Goal: Register for event/course

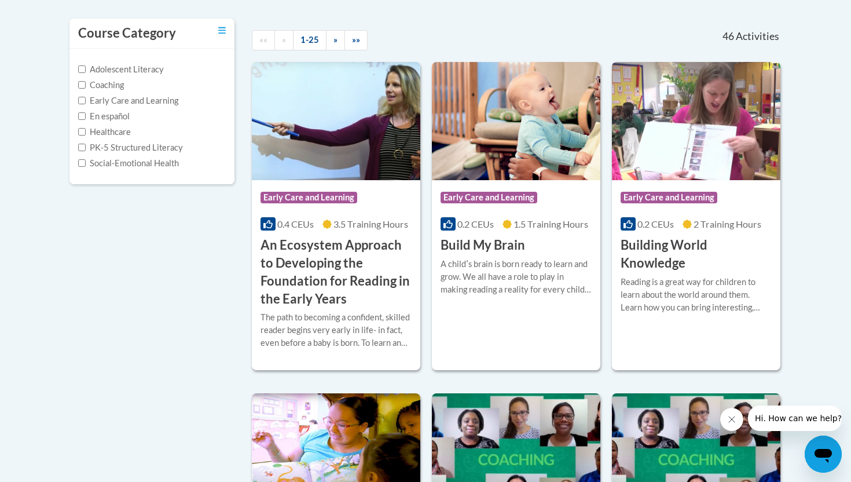
scroll to position [244, 0]
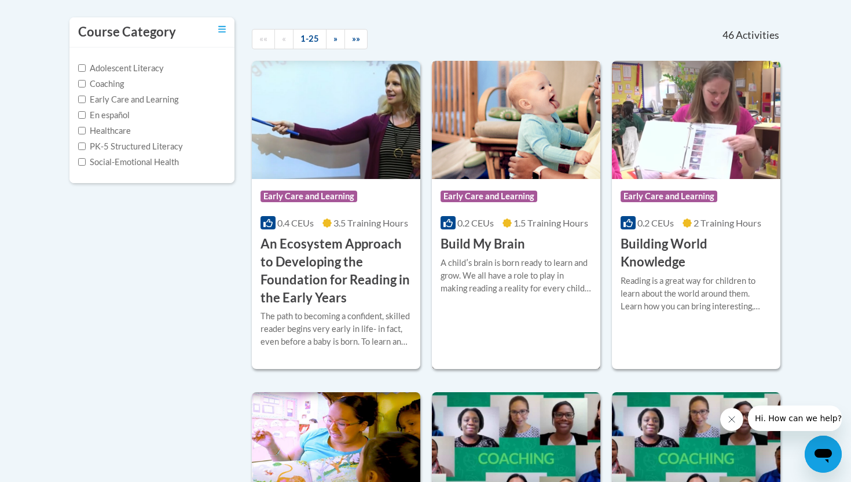
click at [491, 252] on h3 "Build My Brain" at bounding box center [482, 244] width 84 height 18
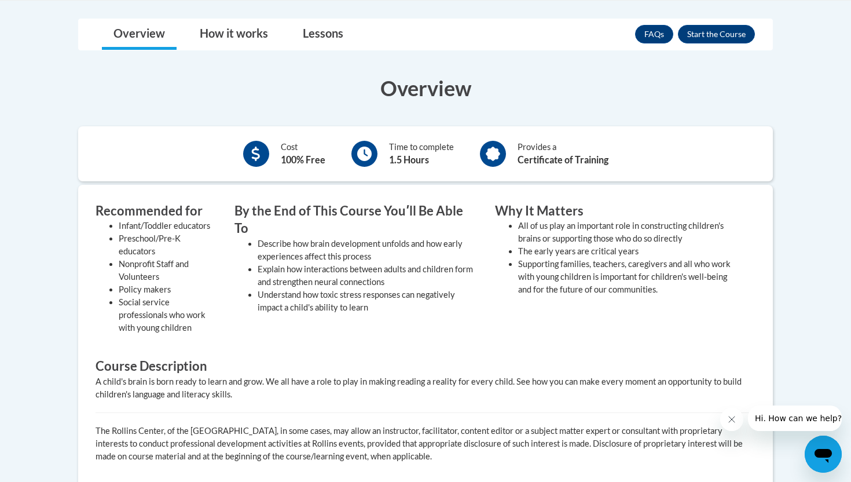
scroll to position [320, 0]
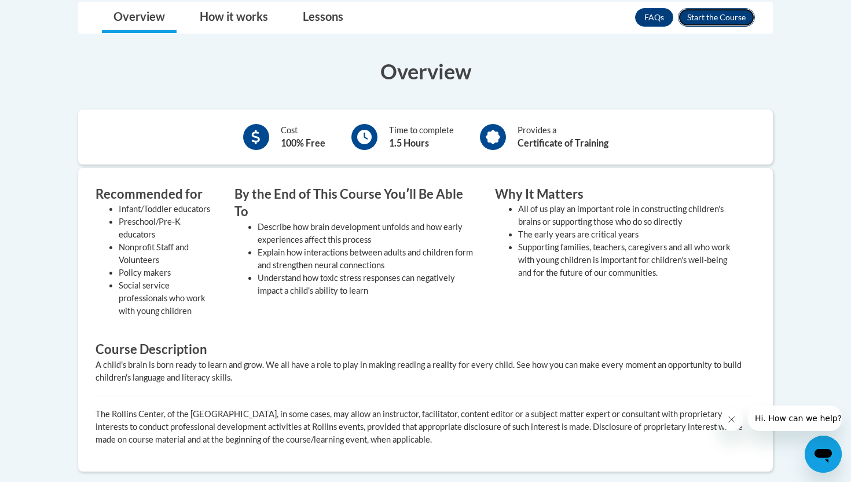
click at [698, 17] on button "Enroll" at bounding box center [716, 17] width 77 height 19
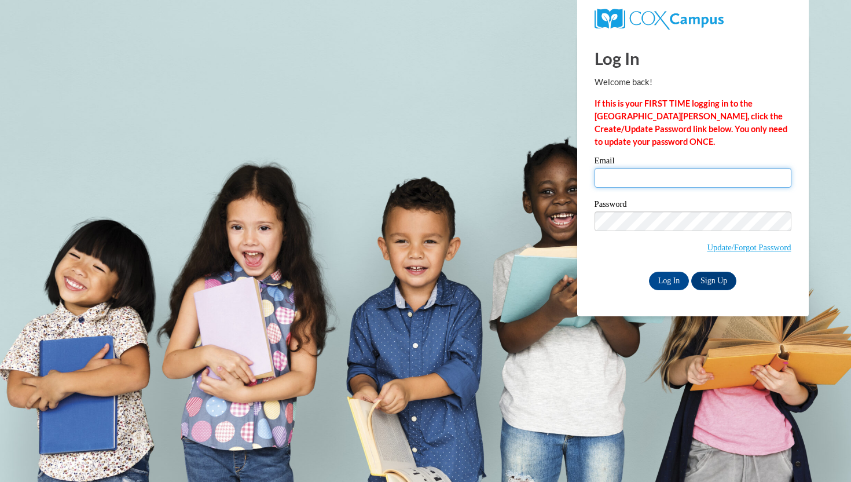
click at [635, 177] on input "Email" at bounding box center [692, 178] width 197 height 20
type input "mlyndsae48@gmail.com"
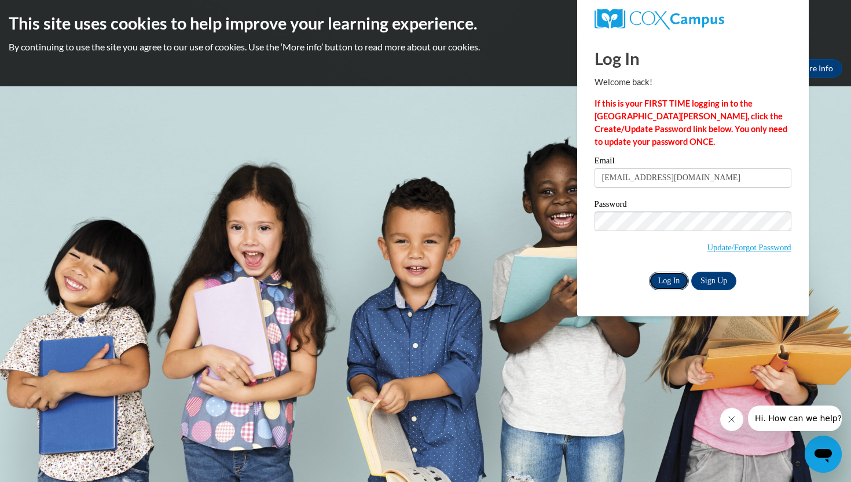
click at [663, 278] on input "Log In" at bounding box center [669, 280] width 41 height 19
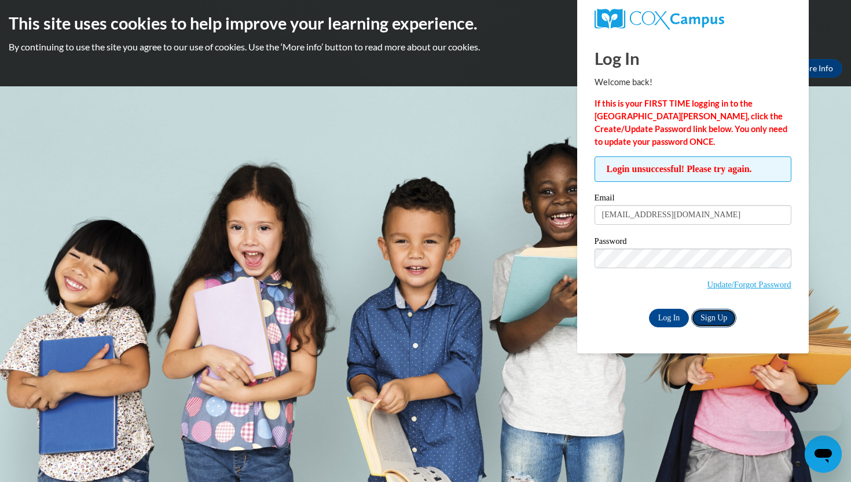
click at [715, 317] on link "Sign Up" at bounding box center [713, 317] width 45 height 19
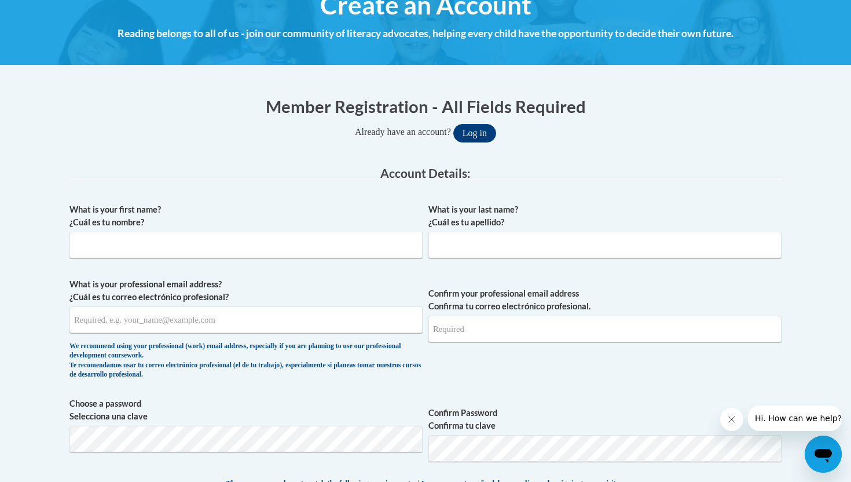
scroll to position [157, 0]
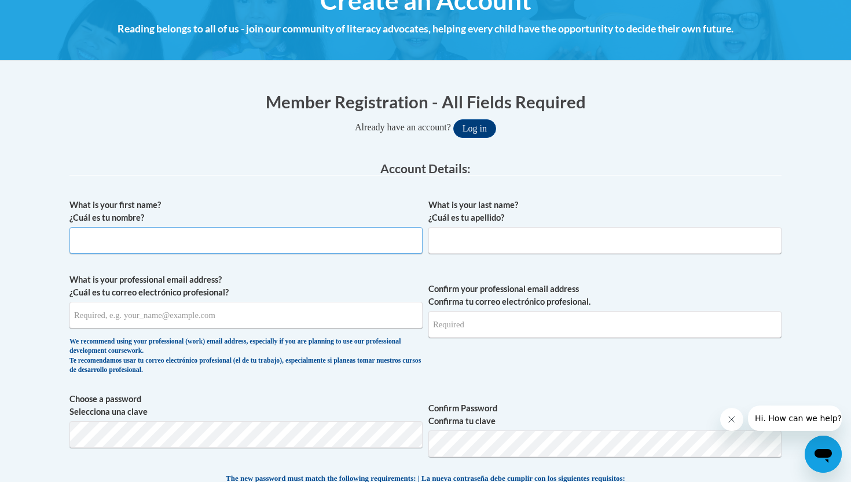
click at [260, 237] on input "What is your first name? ¿Cuál es tu nombre?" at bounding box center [245, 240] width 353 height 27
type input "[GEOGRAPHIC_DATA]"
type input "[PERSON_NAME]"
type input "[EMAIL_ADDRESS][DOMAIN_NAME]"
type input "mlyndsae48@gmail.com"
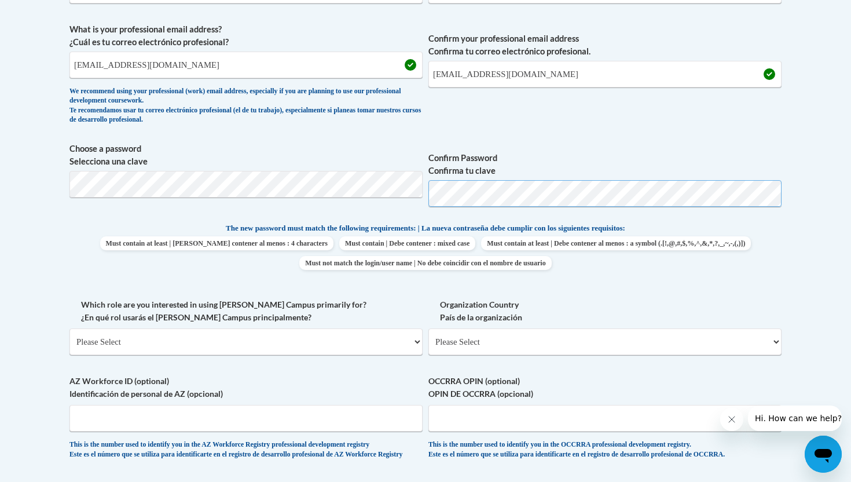
scroll to position [419, 0]
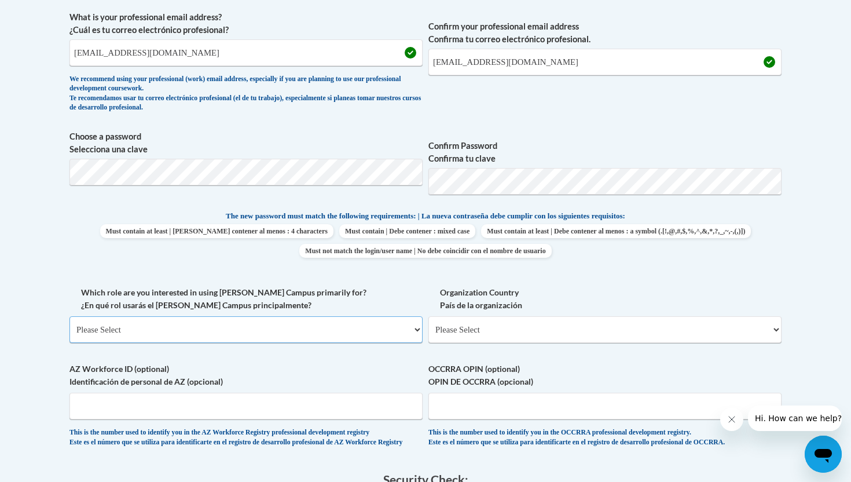
click at [324, 326] on select "Please Select College/University | Colegio/Universidad Community/Nonprofit Part…" at bounding box center [245, 329] width 353 height 27
select select "5a18ea06-2b54-4451-96f2-d152daf9eac5"
click at [69, 316] on select "Please Select College/University | Colegio/Universidad Community/Nonprofit Part…" at bounding box center [245, 329] width 353 height 27
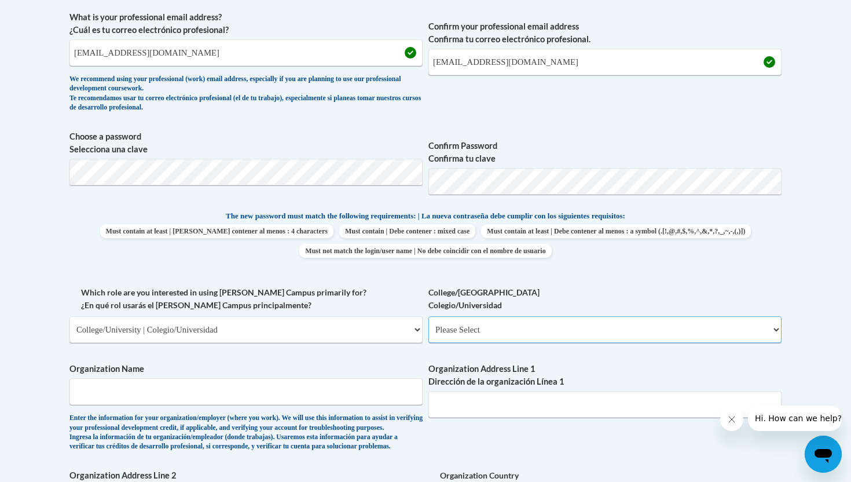
click at [456, 326] on select "Please Select College/University Staff | Empleado universitario College/Univers…" at bounding box center [604, 329] width 353 height 27
select select "99b32b07-cffc-426c-8bf6-0cd77760d84b"
click at [428, 316] on select "Please Select College/University Staff | Empleado universitario College/Univers…" at bounding box center [604, 329] width 353 height 27
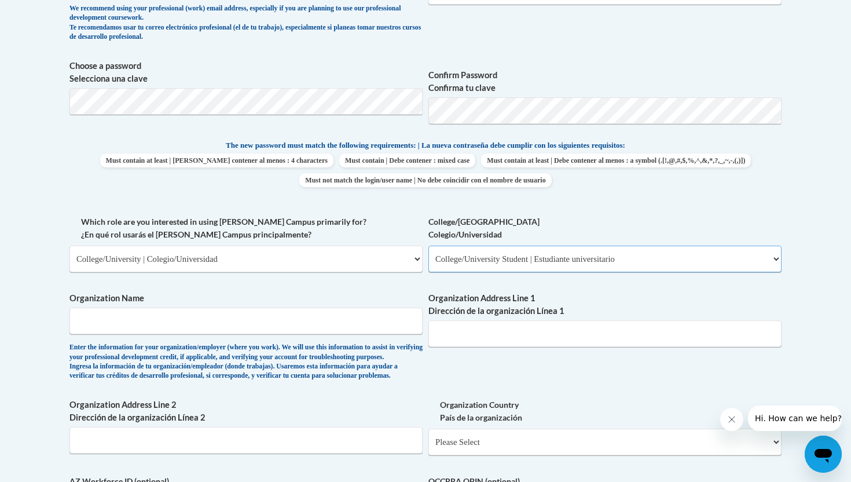
scroll to position [496, 0]
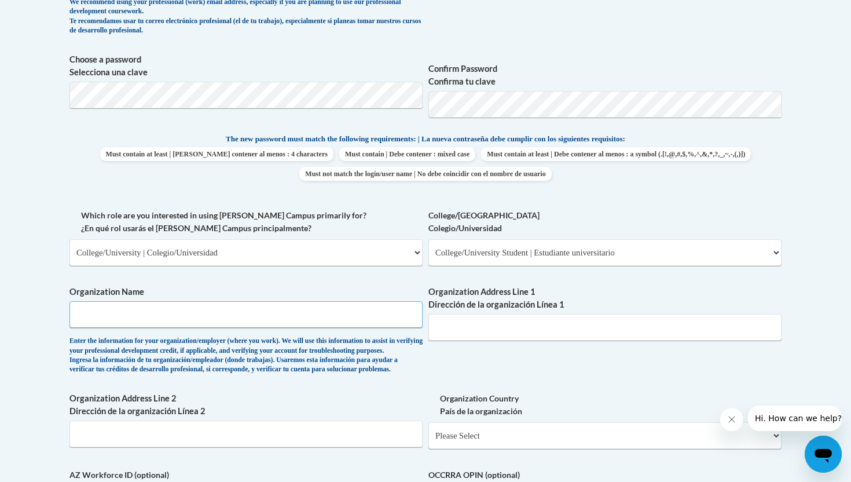
click at [318, 322] on input "Organization Name" at bounding box center [245, 314] width 353 height 27
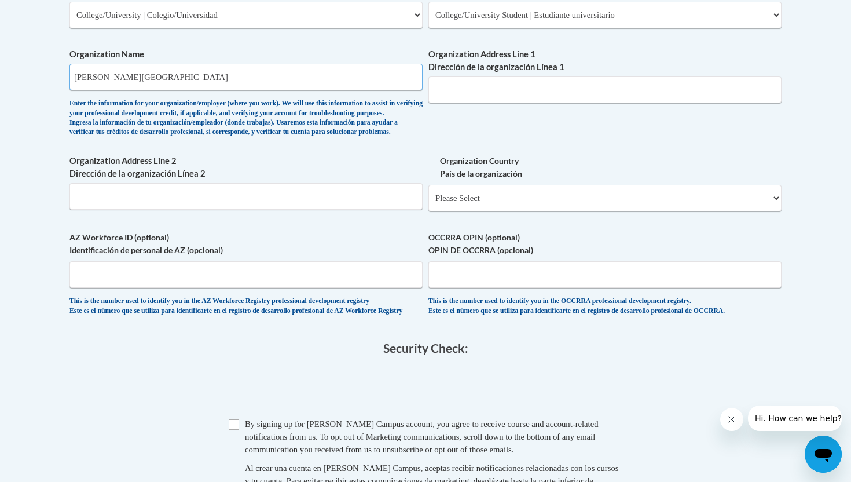
scroll to position [736, 0]
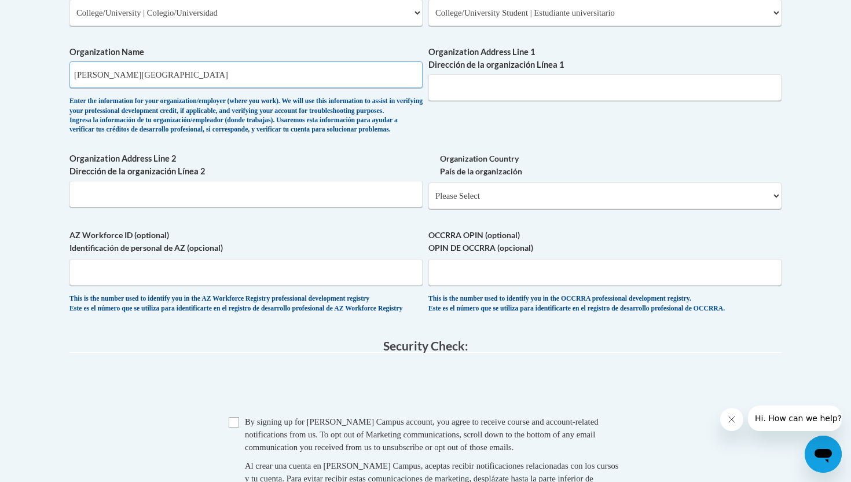
type input "Kennesaw State University"
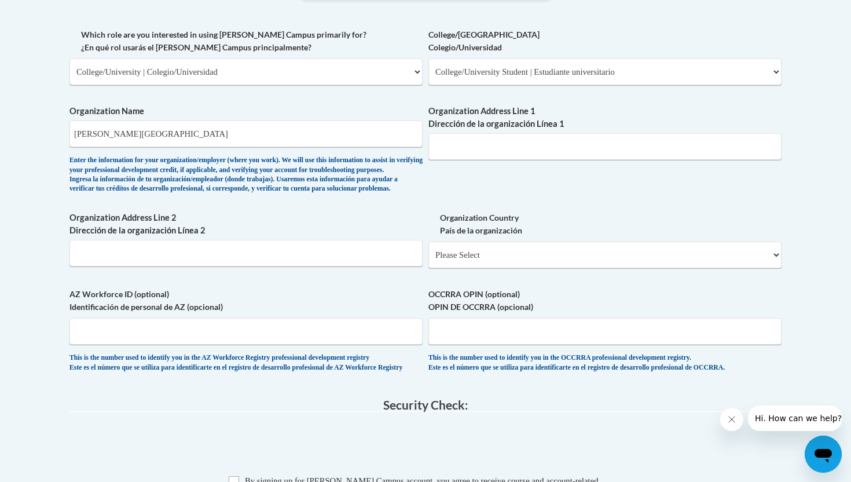
scroll to position [679, 0]
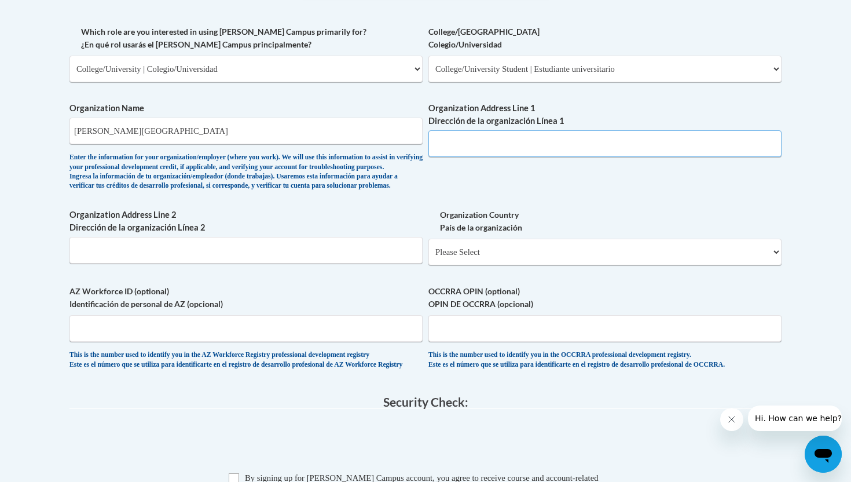
click at [497, 148] on input "Organization Address Line 1 Dirección de la organización Línea 1" at bounding box center [604, 143] width 353 height 27
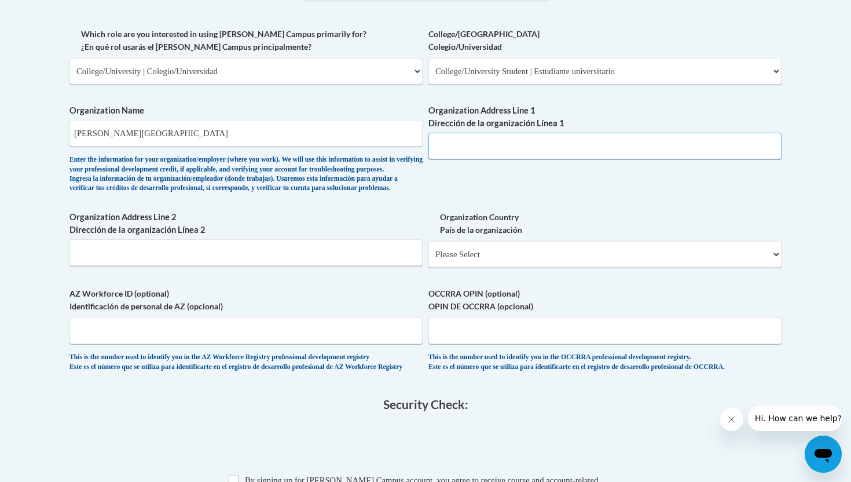
scroll to position [675, 0]
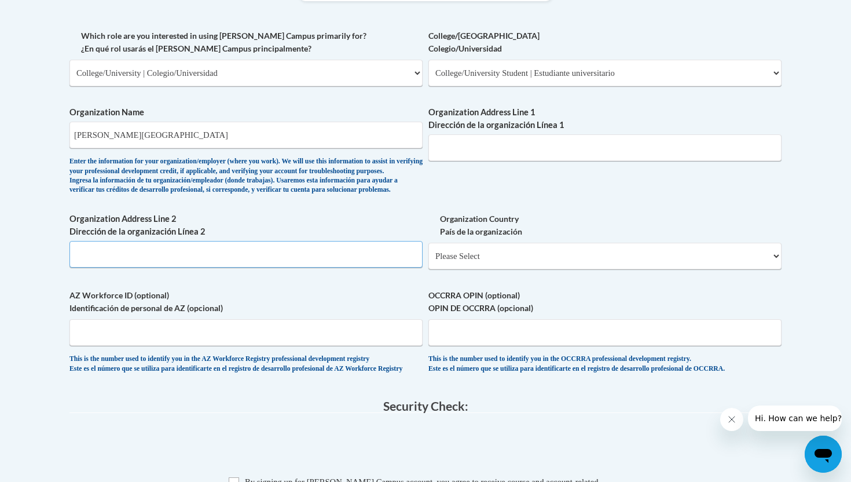
click at [230, 267] on input "Organization Address Line 2 Dirección de la organización Línea 2" at bounding box center [245, 254] width 353 height 27
click at [582, 139] on input "Organization Address Line 1 Dirección de la organización Línea 1" at bounding box center [604, 147] width 353 height 27
paste input "1000 Chastain Rd NW"
type input "1000 Chastain Rd NW"
click at [451, 269] on select "Please Select United States | Estados Unidos Outside of the United States | Fue…" at bounding box center [604, 255] width 353 height 27
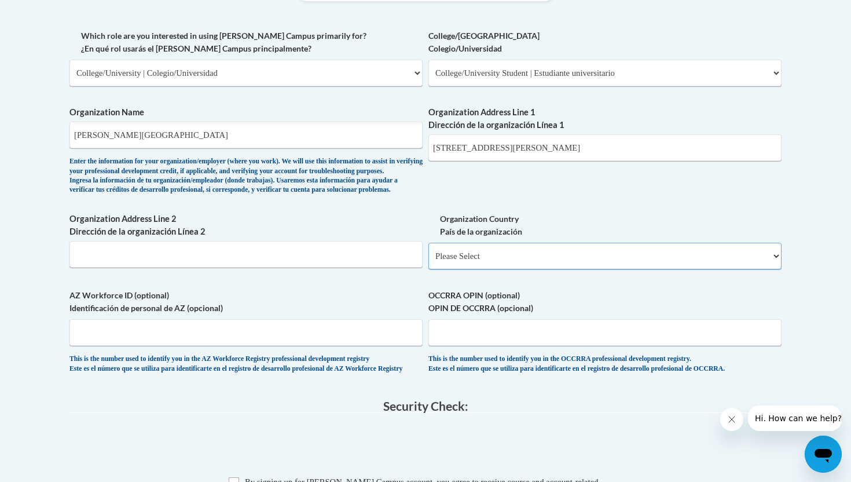
select select "ad49bcad-a171-4b2e-b99c-48b446064914"
click at [428, 261] on select "Please Select United States | Estados Unidos Outside of the United States | Fue…" at bounding box center [604, 255] width 353 height 27
select select
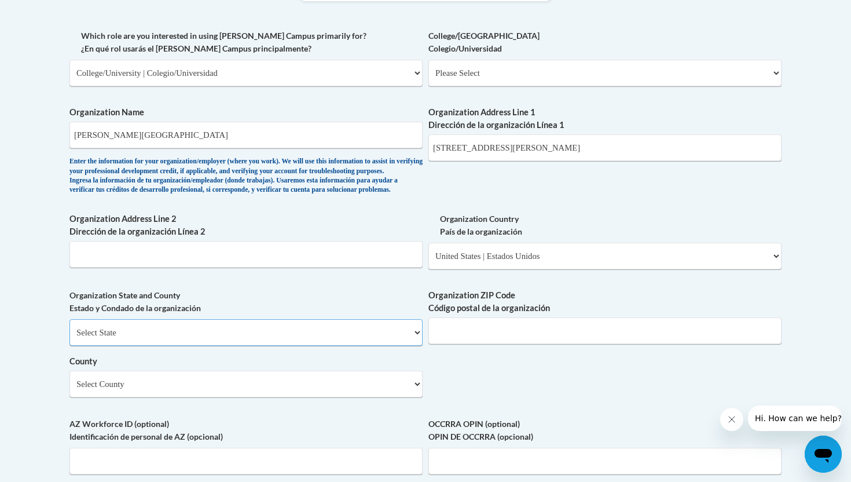
click at [269, 346] on select "Select State Alabama Alaska Arizona Arkansas California Colorado Connecticut De…" at bounding box center [245, 332] width 353 height 27
select select "Georgia"
click at [69, 338] on select "Select State Alabama Alaska Arizona Arkansas California Colorado Connecticut De…" at bounding box center [245, 332] width 353 height 27
click at [310, 397] on select "Select County Appling Atkinson Bacon Baker Baldwin Banks Barrow Bartow Ben Hill…" at bounding box center [245, 383] width 353 height 27
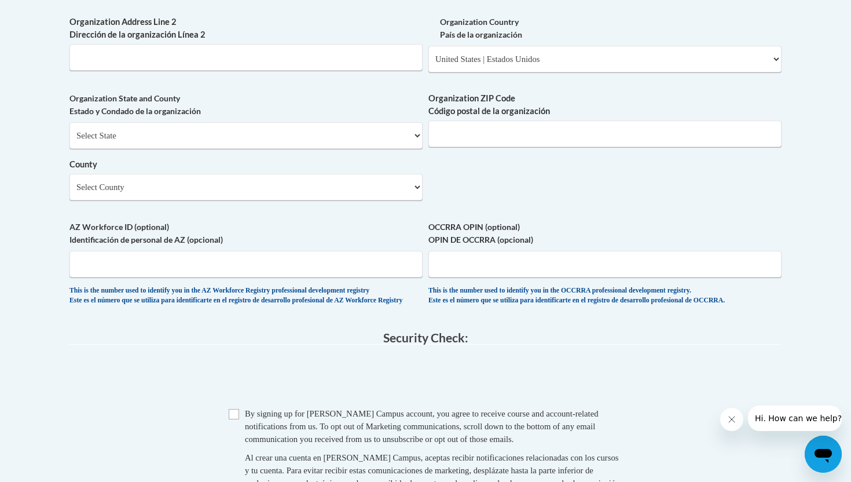
scroll to position [852, 0]
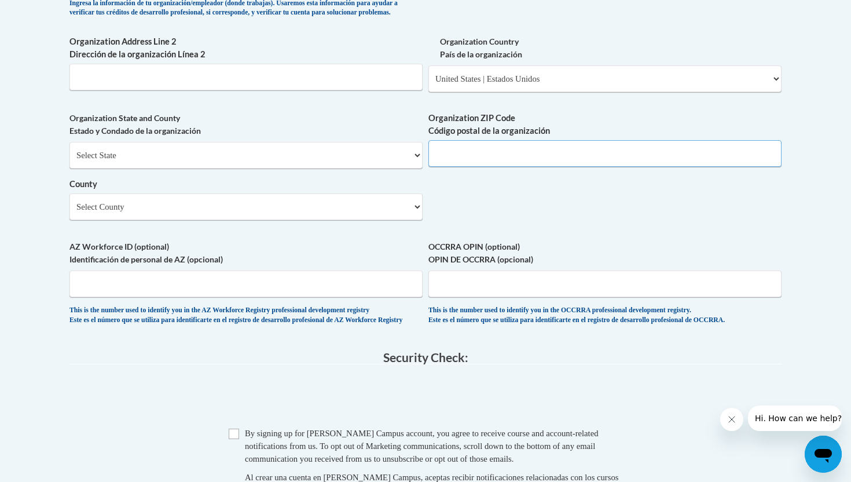
click at [479, 167] on input "Organization ZIP Code Código postal de la organización" at bounding box center [604, 153] width 353 height 27
paste input "30144"
type input "30144"
click at [122, 220] on select "Select County Appling Atkinson Bacon Baker Baldwin Banks Barrow Bartow Ben Hill…" at bounding box center [245, 206] width 353 height 27
select select "Cobb"
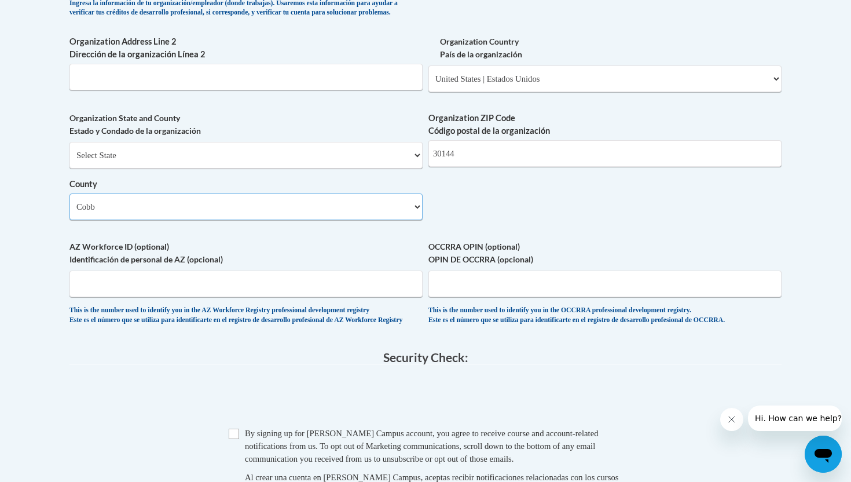
click at [69, 212] on select "Select County Appling Atkinson Bacon Baker Baldwin Banks Barrow Bartow Ben Hill…" at bounding box center [245, 206] width 353 height 27
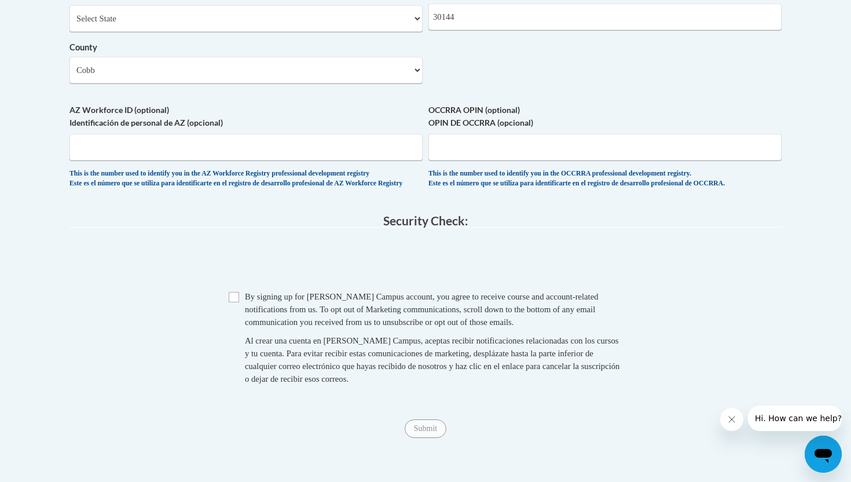
click at [260, 326] on span "By signing up for a Cox Campus account, you agree to receive course and account…" at bounding box center [422, 309] width 354 height 35
click at [235, 330] on span "Checkbox By signing up for a Cox Campus account, you agree to receive course an…" at bounding box center [426, 343] width 394 height 106
click at [236, 302] on input "Checkbox" at bounding box center [234, 297] width 10 height 10
checkbox input "true"
click at [432, 438] on input "Submit" at bounding box center [426, 428] width 42 height 19
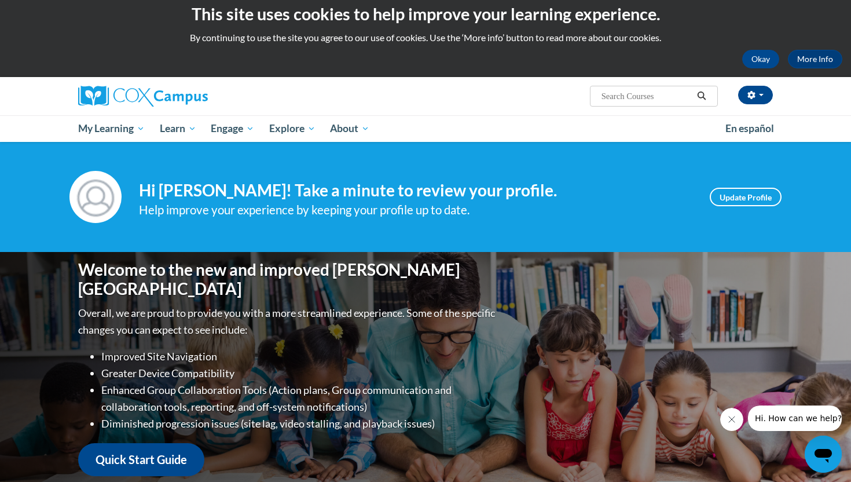
scroll to position [8, 0]
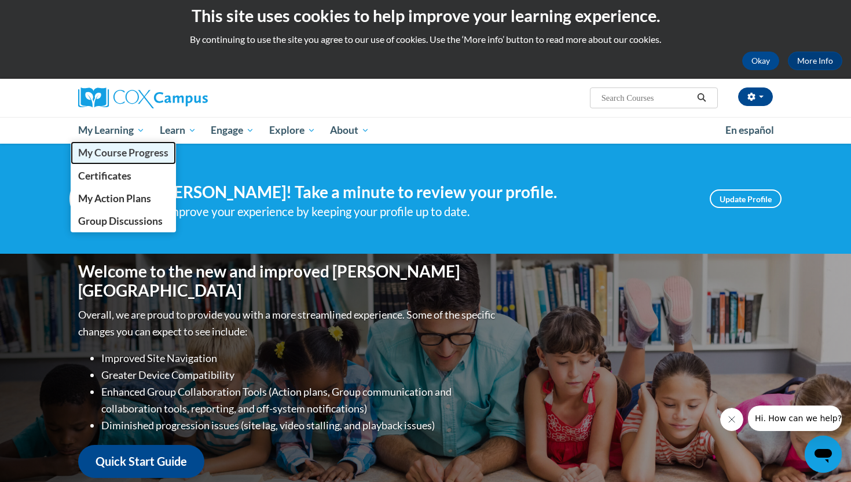
click at [130, 156] on span "My Course Progress" at bounding box center [123, 152] width 90 height 12
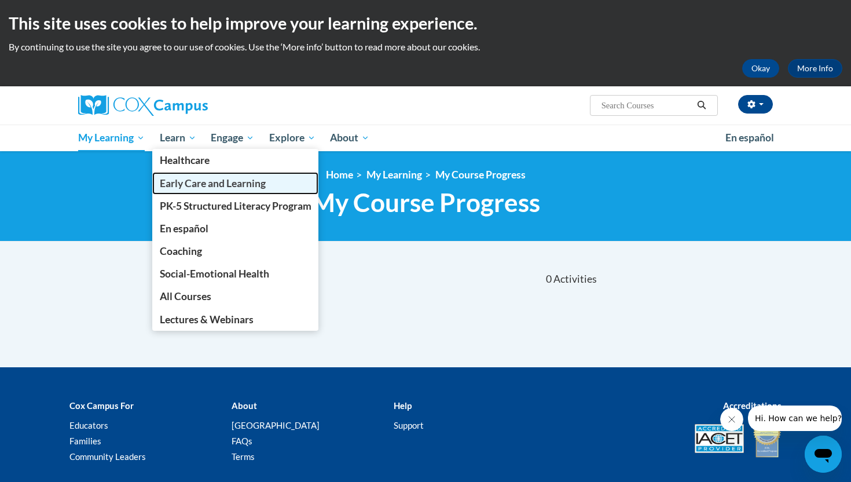
click at [184, 186] on span "Early Care and Learning" at bounding box center [213, 183] width 106 height 12
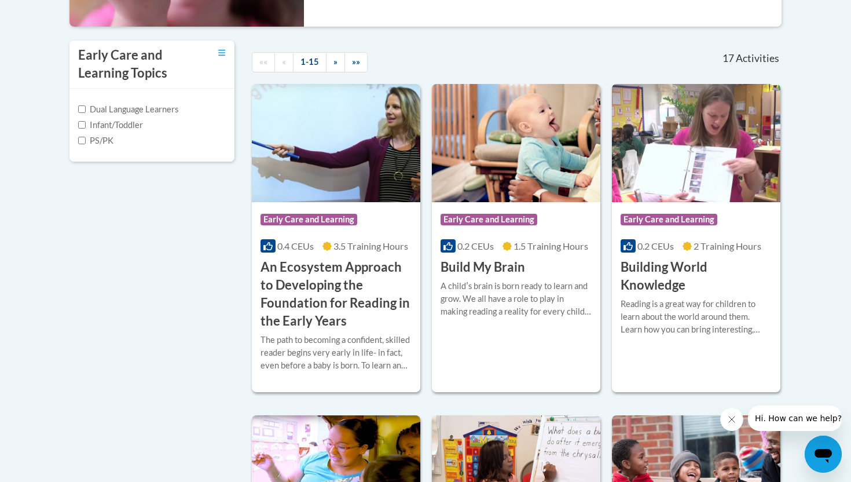
scroll to position [382, 0]
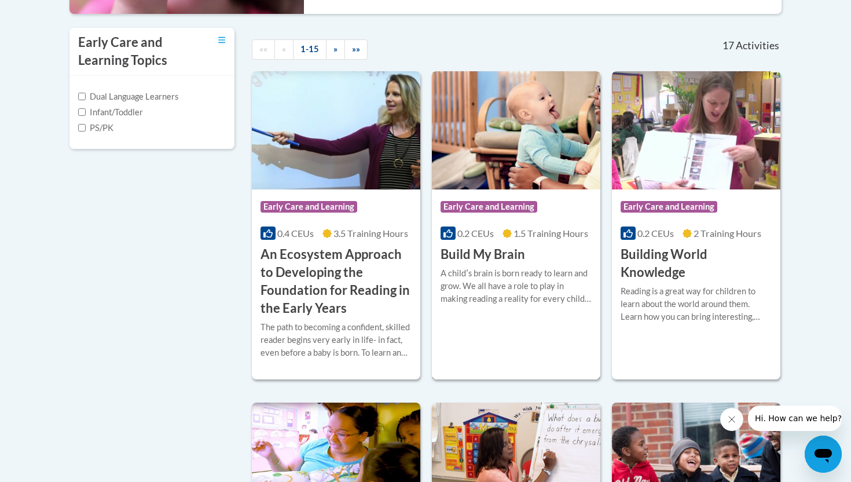
click at [509, 258] on h3 "Build My Brain" at bounding box center [482, 254] width 84 height 18
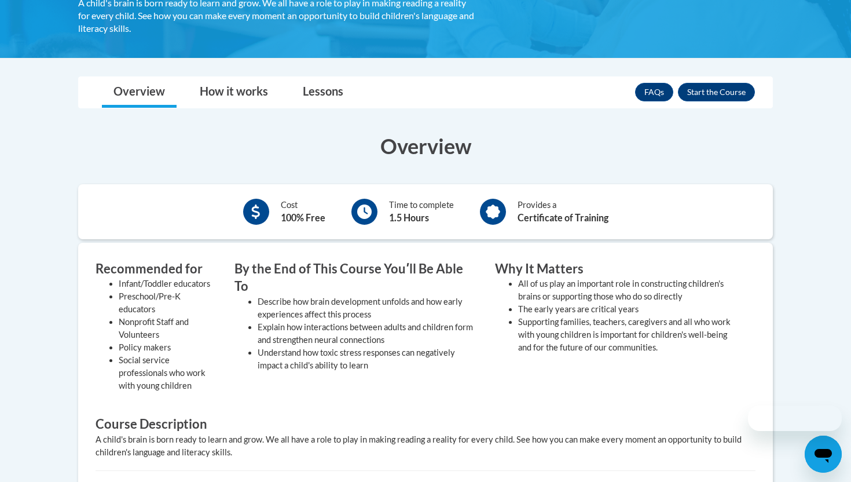
scroll to position [248, 0]
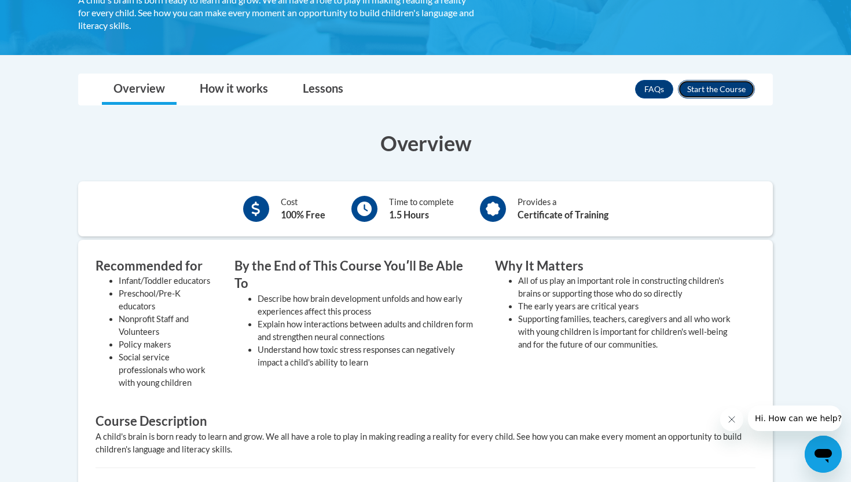
click at [719, 89] on button "Enroll" at bounding box center [716, 89] width 77 height 19
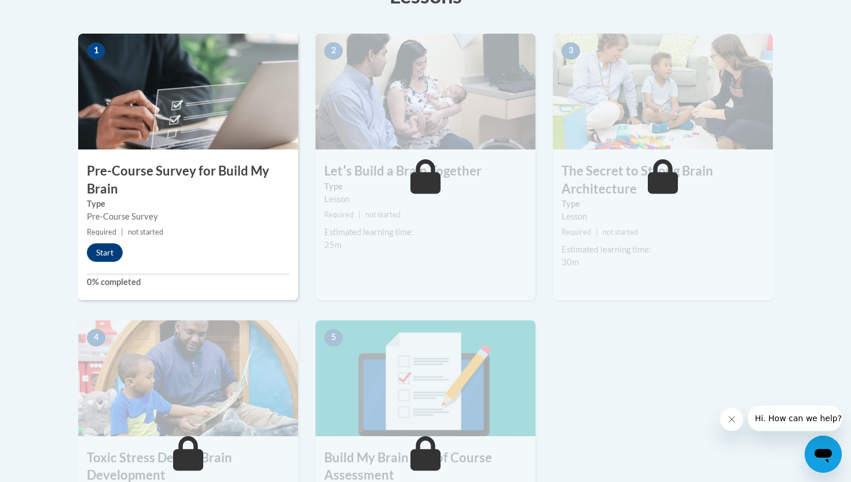
scroll to position [339, 0]
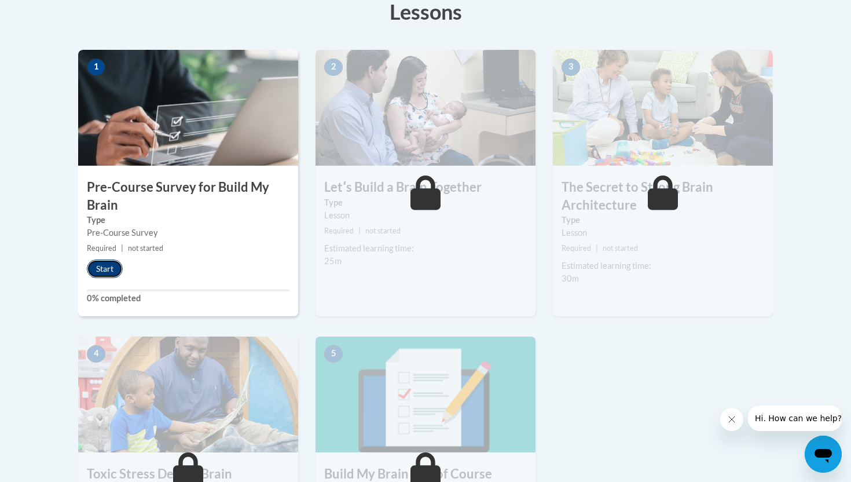
click at [107, 267] on button "Start" at bounding box center [105, 268] width 36 height 19
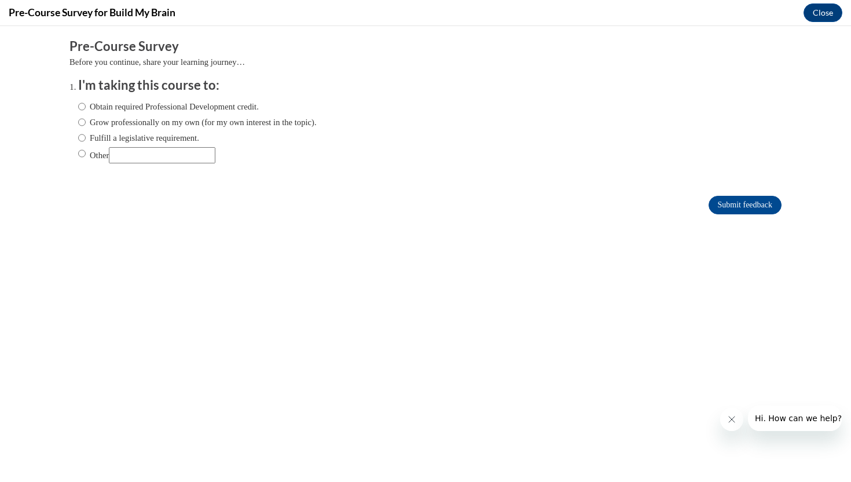
scroll to position [0, 0]
click at [83, 109] on input "Obtain required Professional Development credit." at bounding box center [82, 106] width 8 height 13
radio input "true"
click at [736, 207] on input "Submit feedback" at bounding box center [744, 205] width 73 height 19
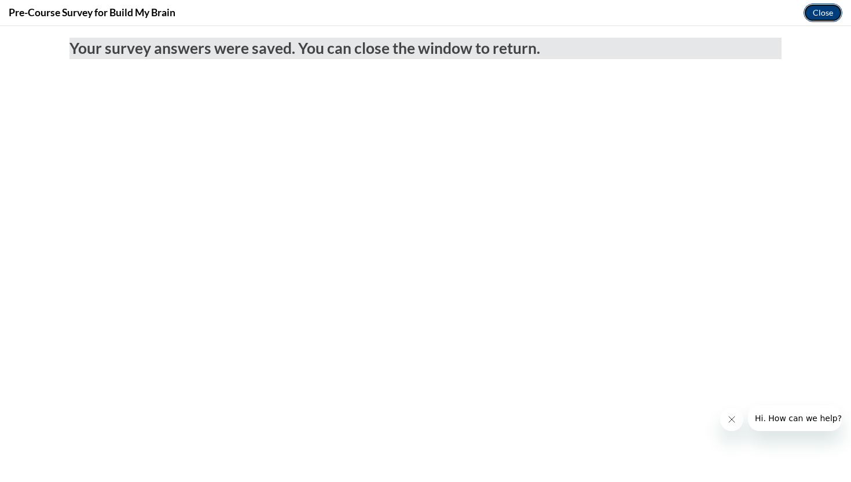
click at [821, 21] on button "Close" at bounding box center [822, 12] width 39 height 19
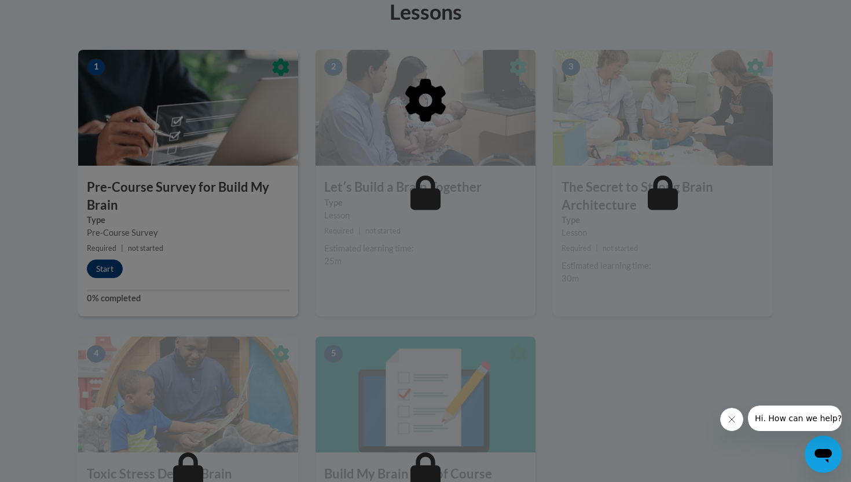
click at [733, 421] on icon "Close message from company" at bounding box center [731, 418] width 9 height 9
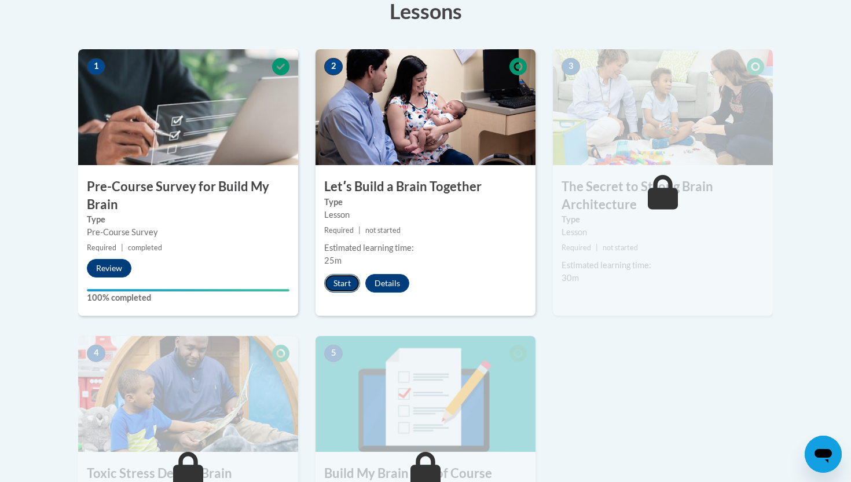
click at [349, 280] on button "Start" at bounding box center [342, 283] width 36 height 19
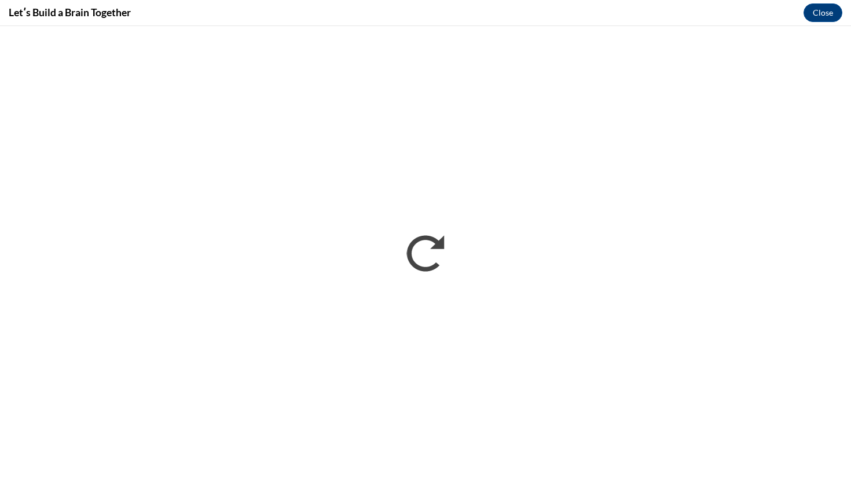
scroll to position [0, 0]
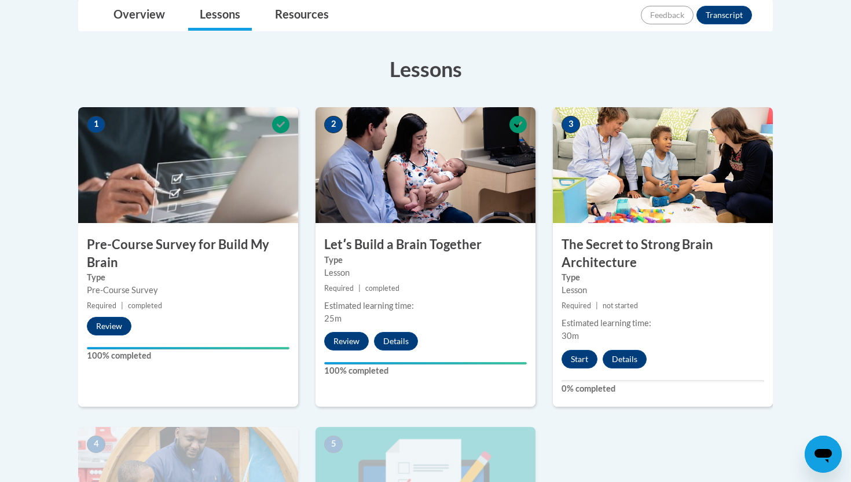
scroll to position [283, 0]
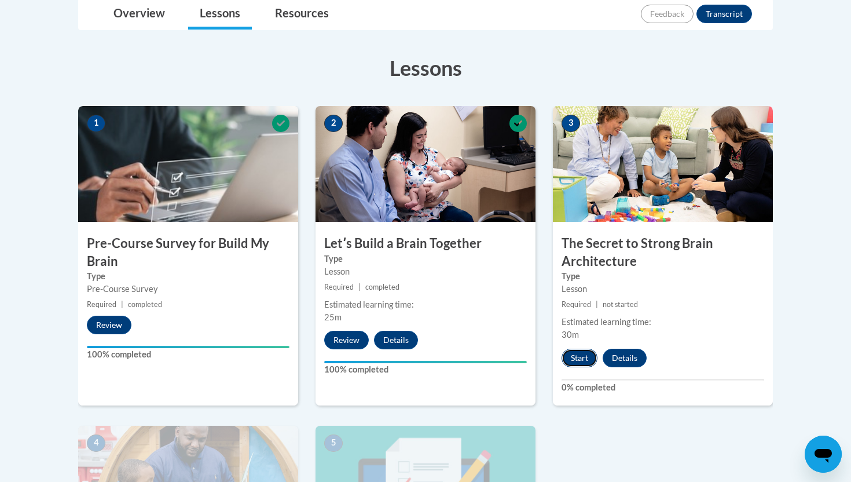
click at [589, 359] on button "Start" at bounding box center [579, 357] width 36 height 19
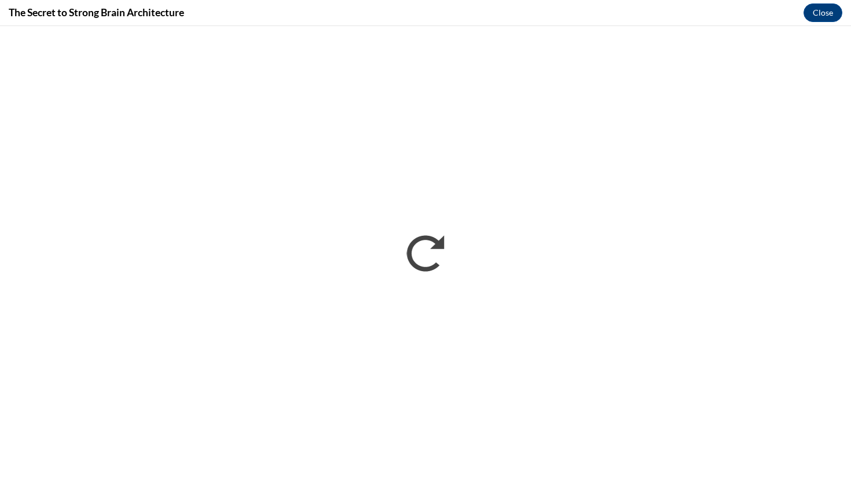
scroll to position [0, 0]
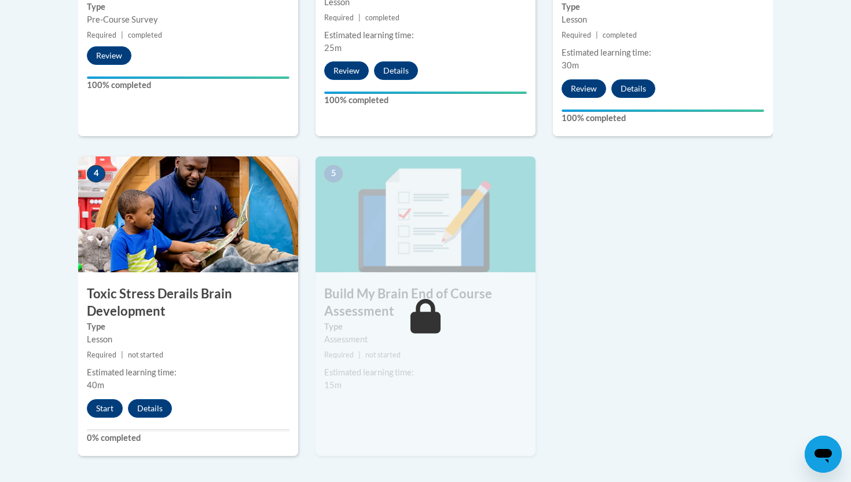
scroll to position [565, 0]
